Goal: Use online tool/utility: Utilize a website feature to perform a specific function

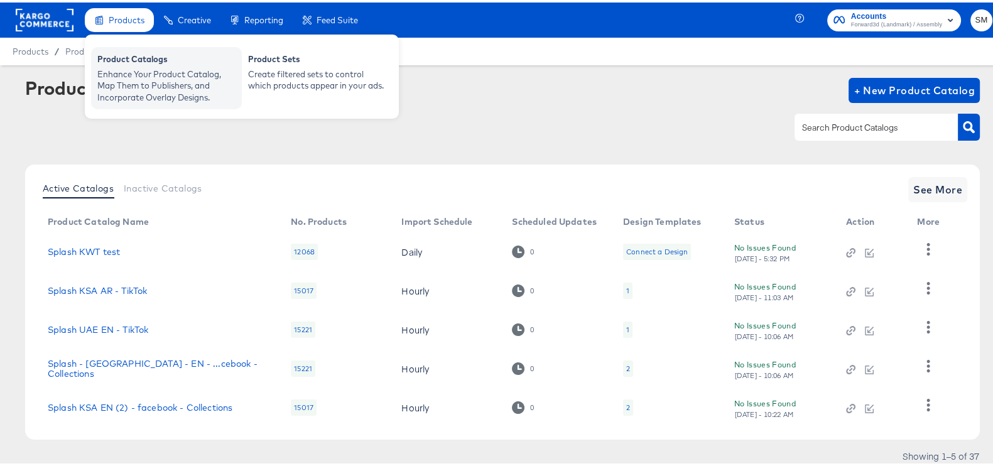
click at [134, 60] on div "Product Catalogs" at bounding box center [166, 58] width 138 height 15
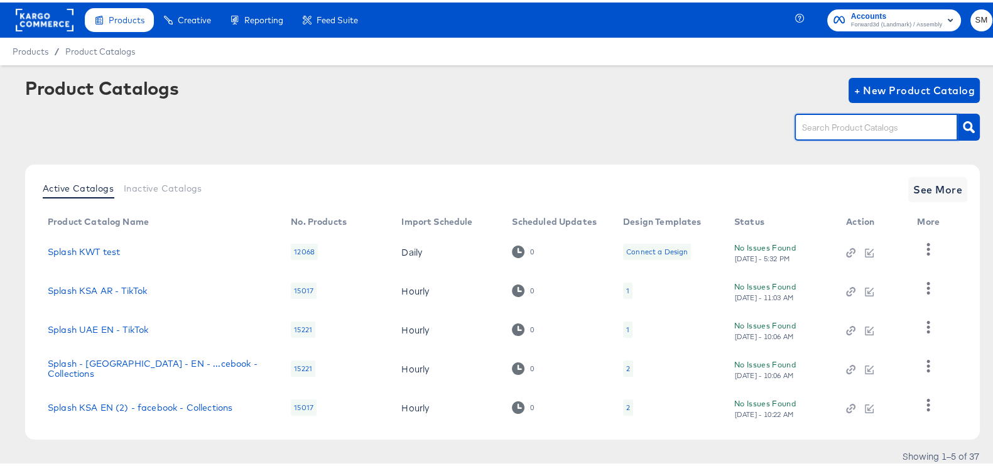
click at [819, 127] on input "text" at bounding box center [866, 125] width 134 height 14
type input "ksa"
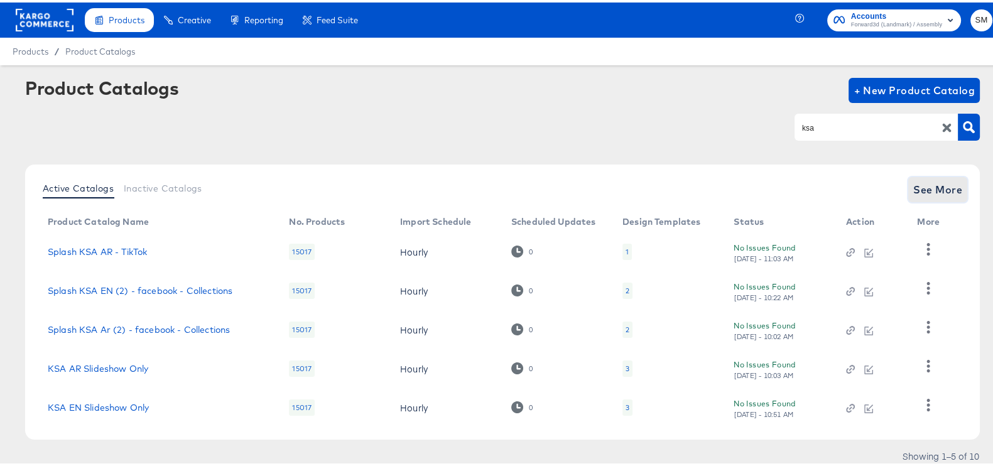
click at [938, 188] on span "See More" at bounding box center [937, 187] width 49 height 18
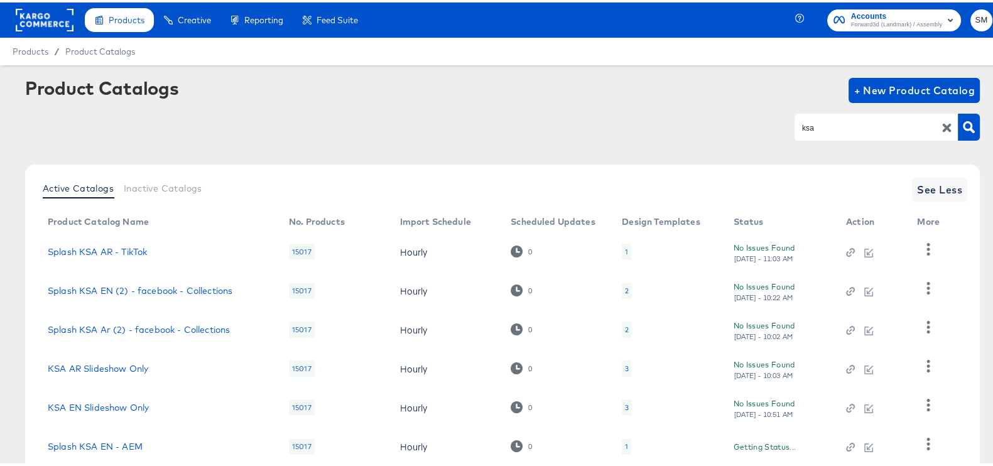
scroll to position [235, 0]
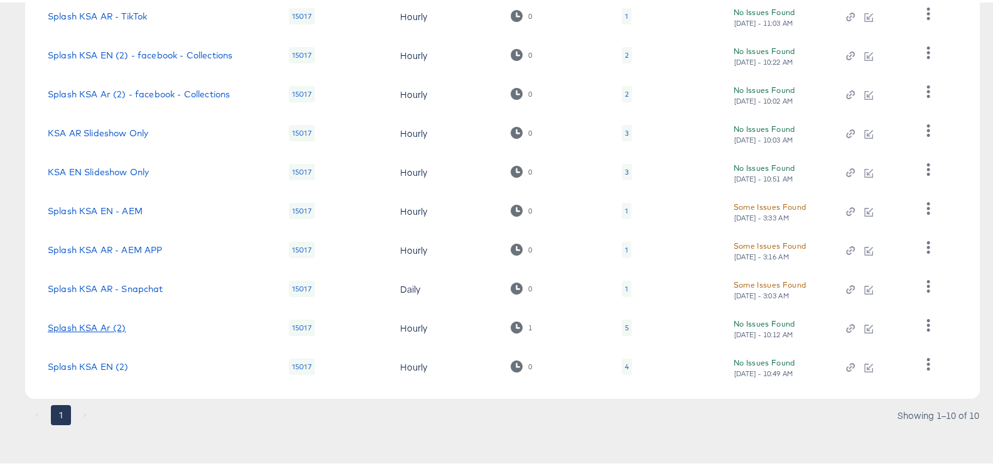
click at [103, 323] on link "Splash KSA Ar (2)" at bounding box center [87, 325] width 78 height 10
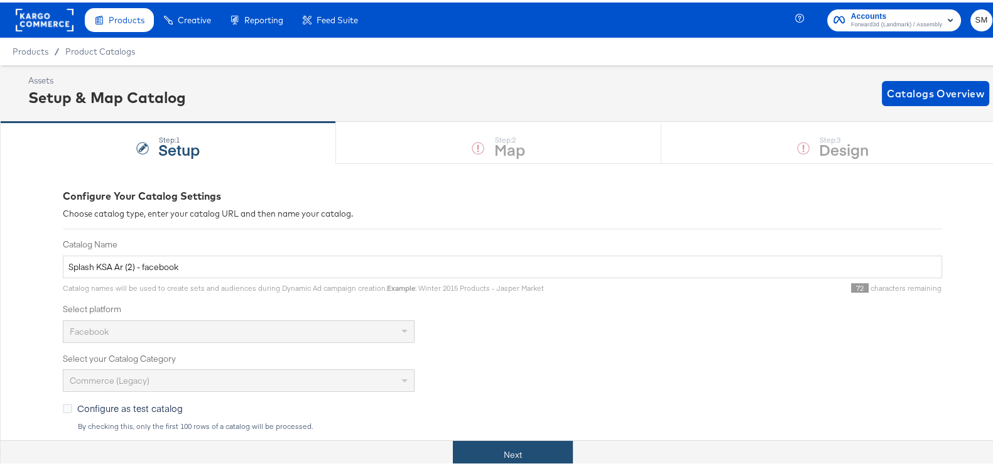
click at [499, 458] on button "Next" at bounding box center [513, 452] width 120 height 28
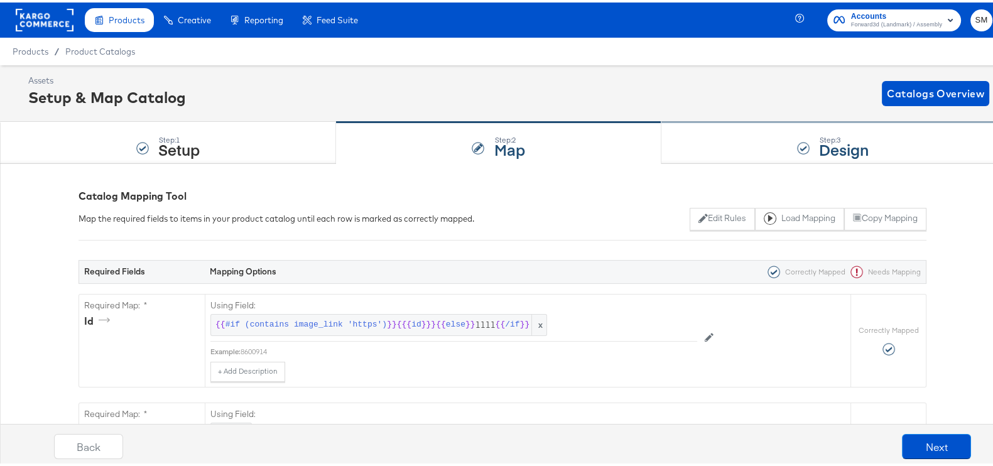
click at [741, 147] on div "Step: 3 Design" at bounding box center [832, 140] width 343 height 41
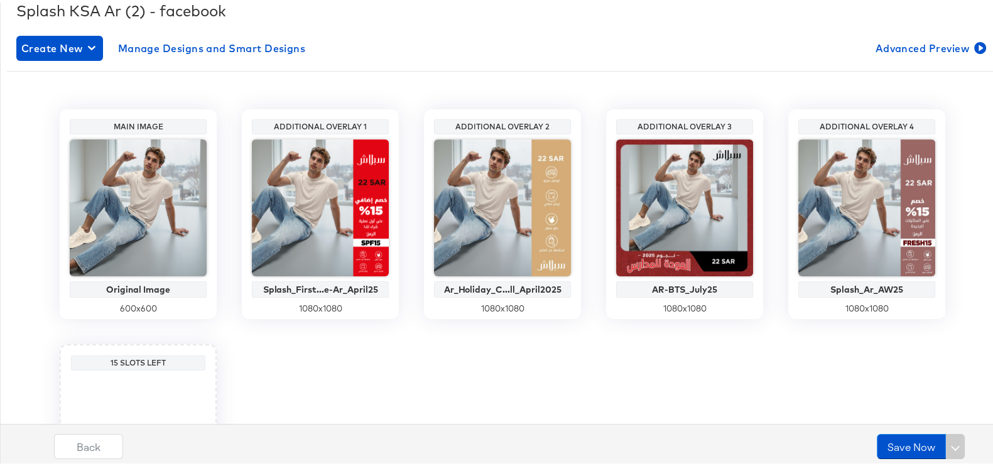
scroll to position [190, 0]
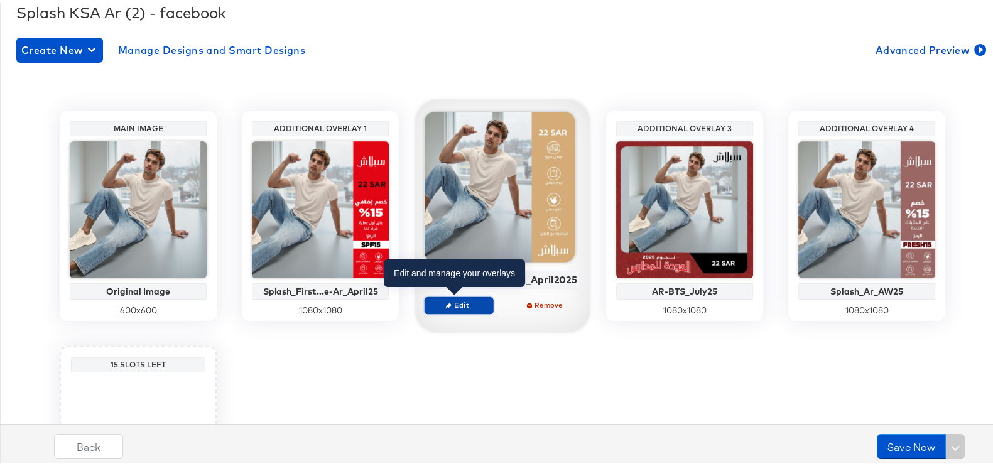
click at [468, 305] on span "Edit" at bounding box center [459, 302] width 58 height 9
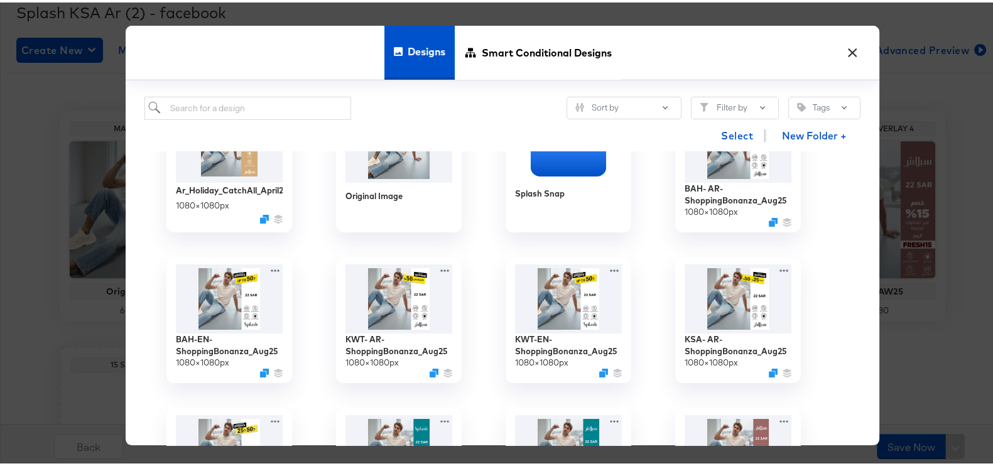
scroll to position [95, 0]
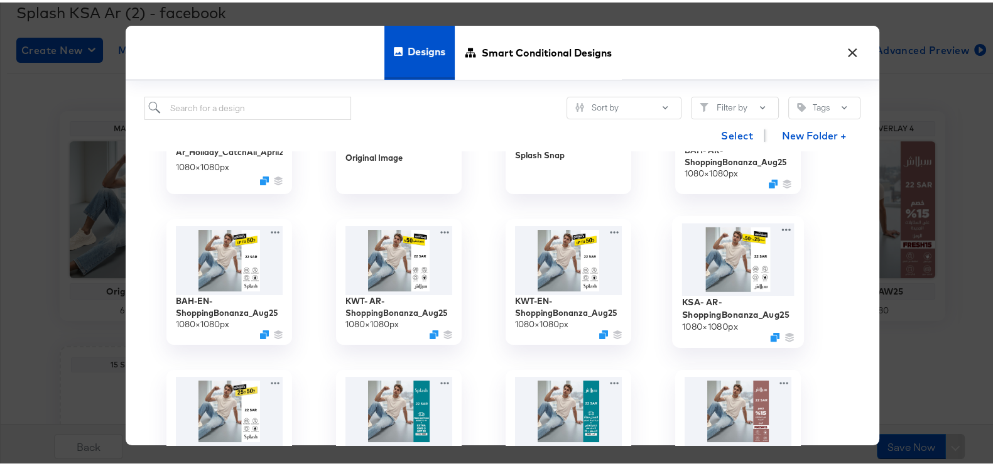
click at [734, 262] on img at bounding box center [738, 257] width 112 height 72
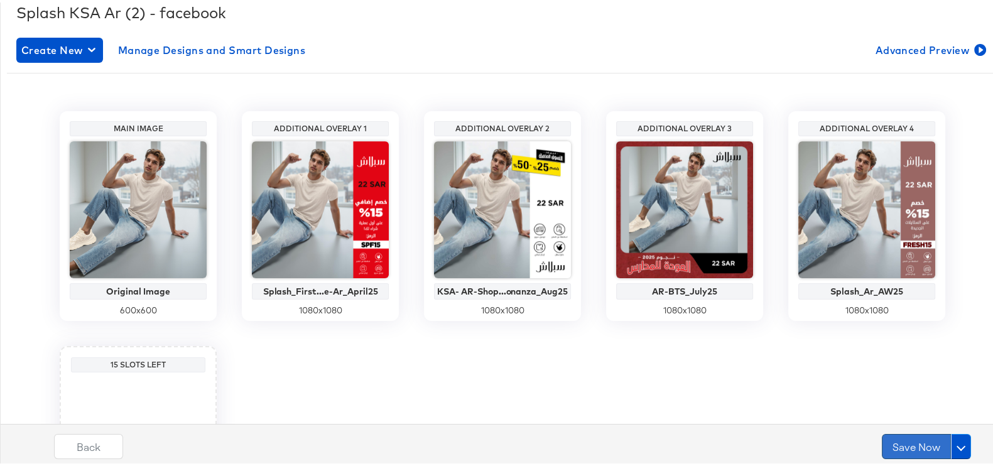
click at [920, 446] on button "Save Now" at bounding box center [916, 443] width 69 height 25
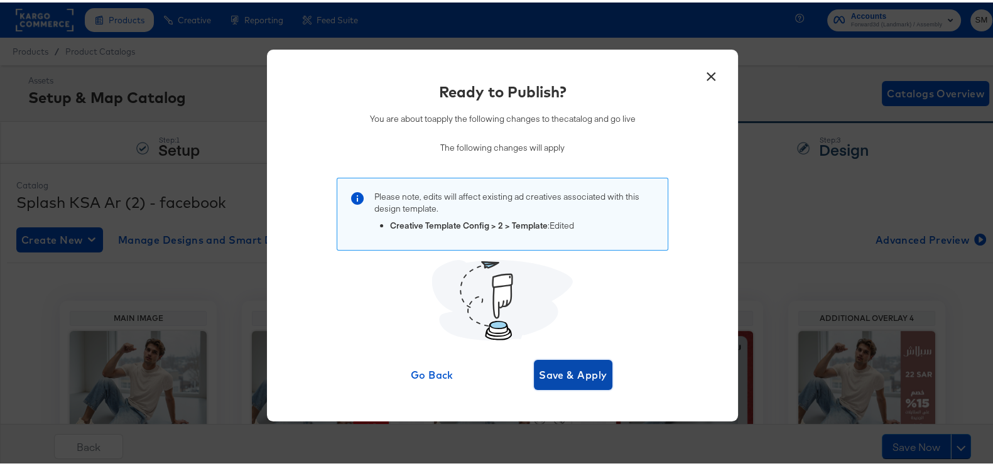
click at [587, 372] on span "Save & Apply" at bounding box center [573, 373] width 68 height 18
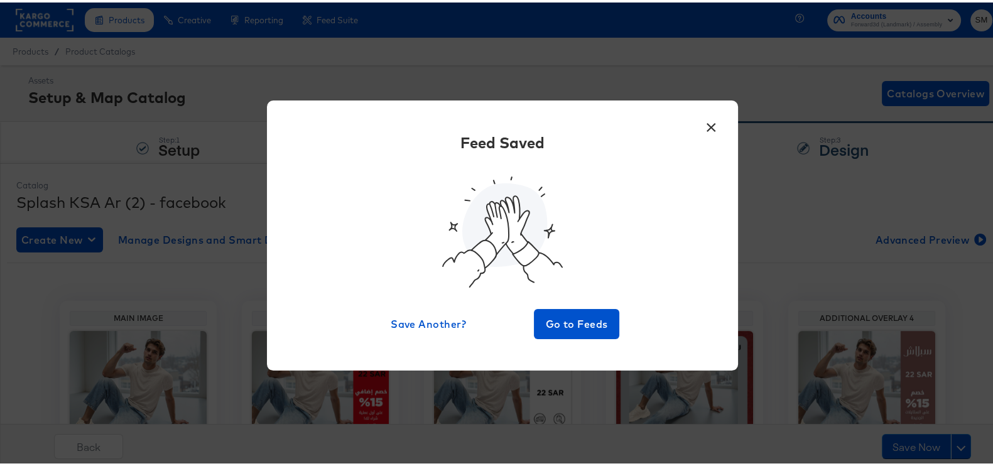
click at [701, 122] on button "×" at bounding box center [711, 122] width 23 height 23
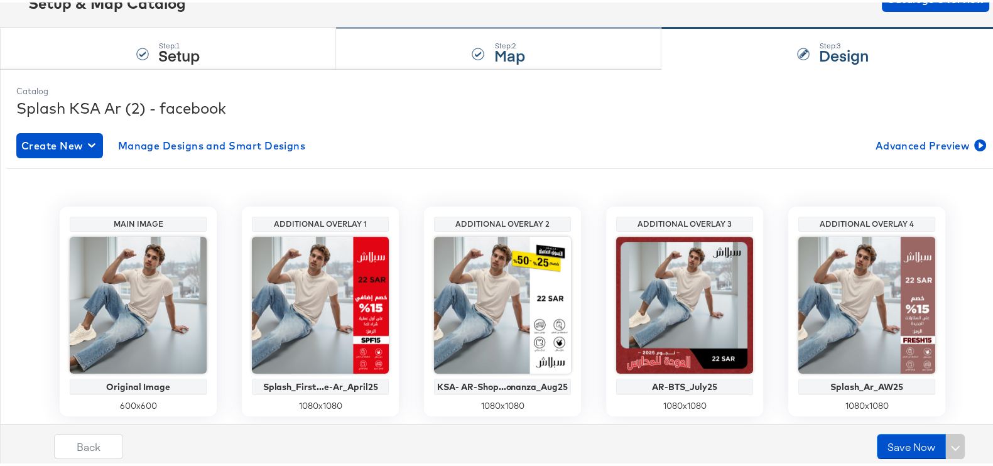
scroll to position [89, 0]
